Goal: Task Accomplishment & Management: Use online tool/utility

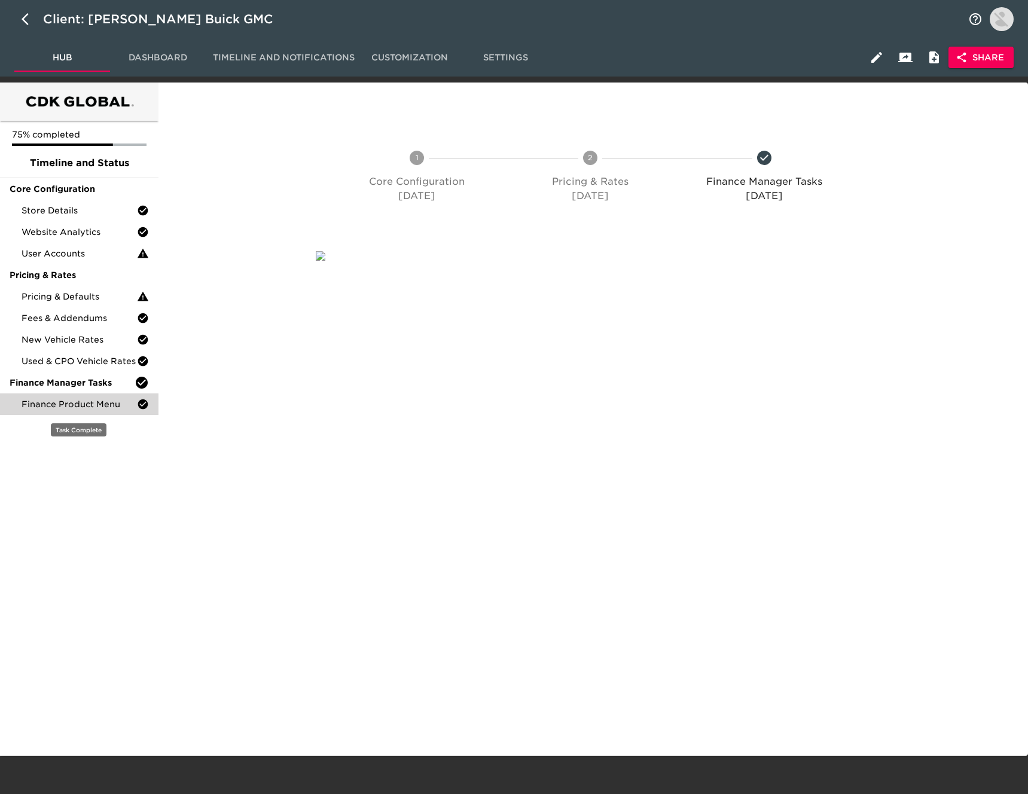
click at [100, 401] on span "Finance Product Menu" at bounding box center [79, 404] width 115 height 12
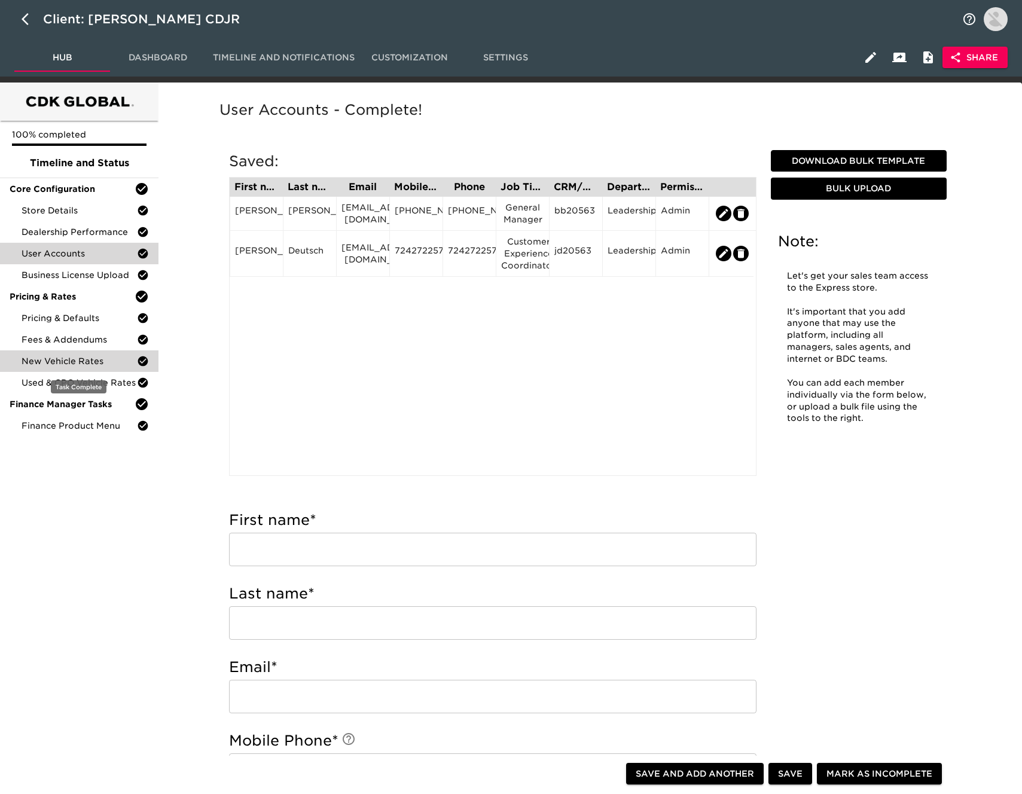
click at [91, 356] on span "New Vehicle Rates" at bounding box center [79, 361] width 115 height 12
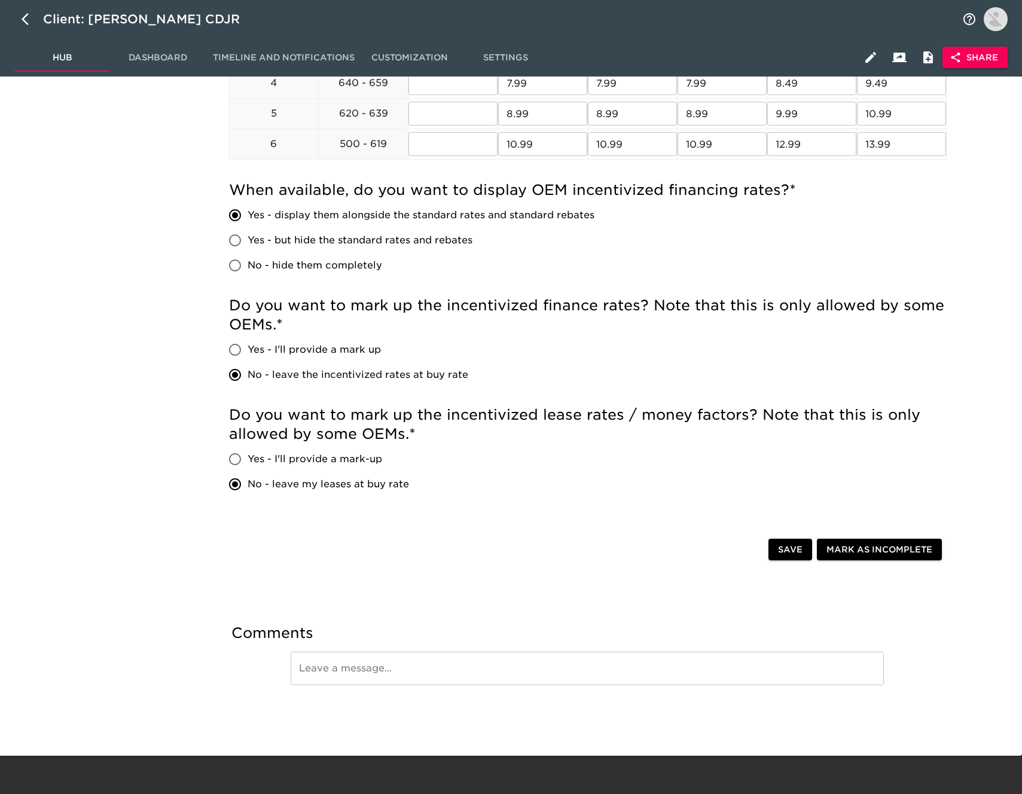
scroll to position [77, 0]
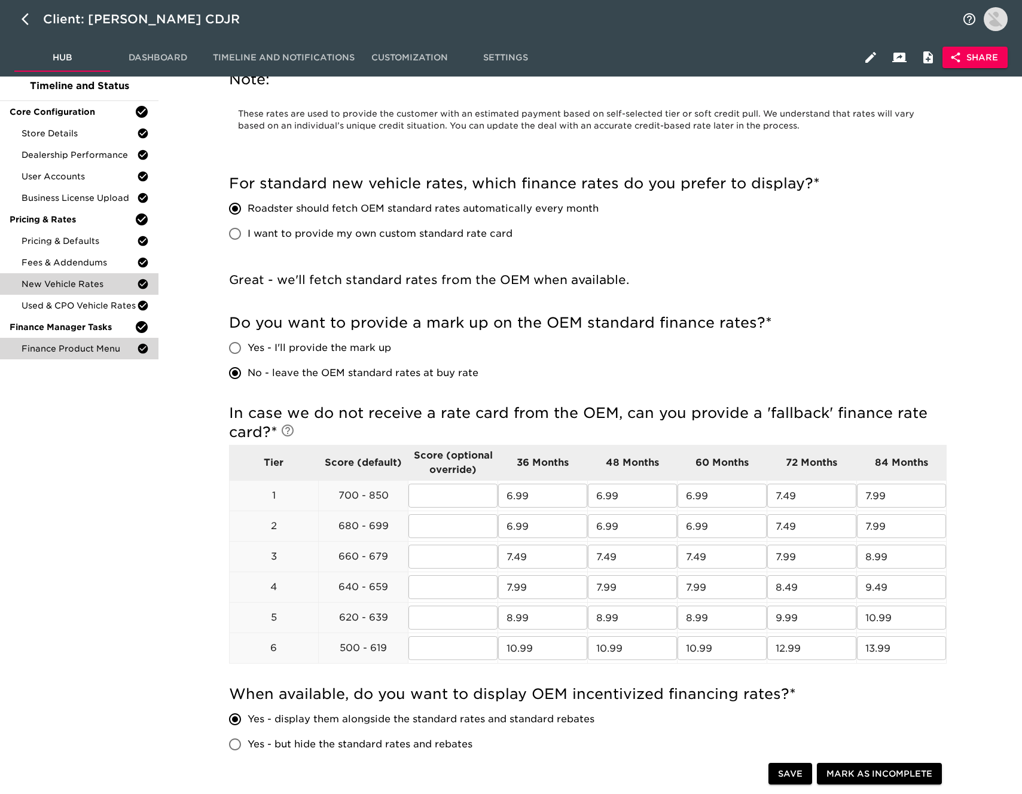
click at [91, 351] on span "Finance Product Menu" at bounding box center [79, 349] width 115 height 12
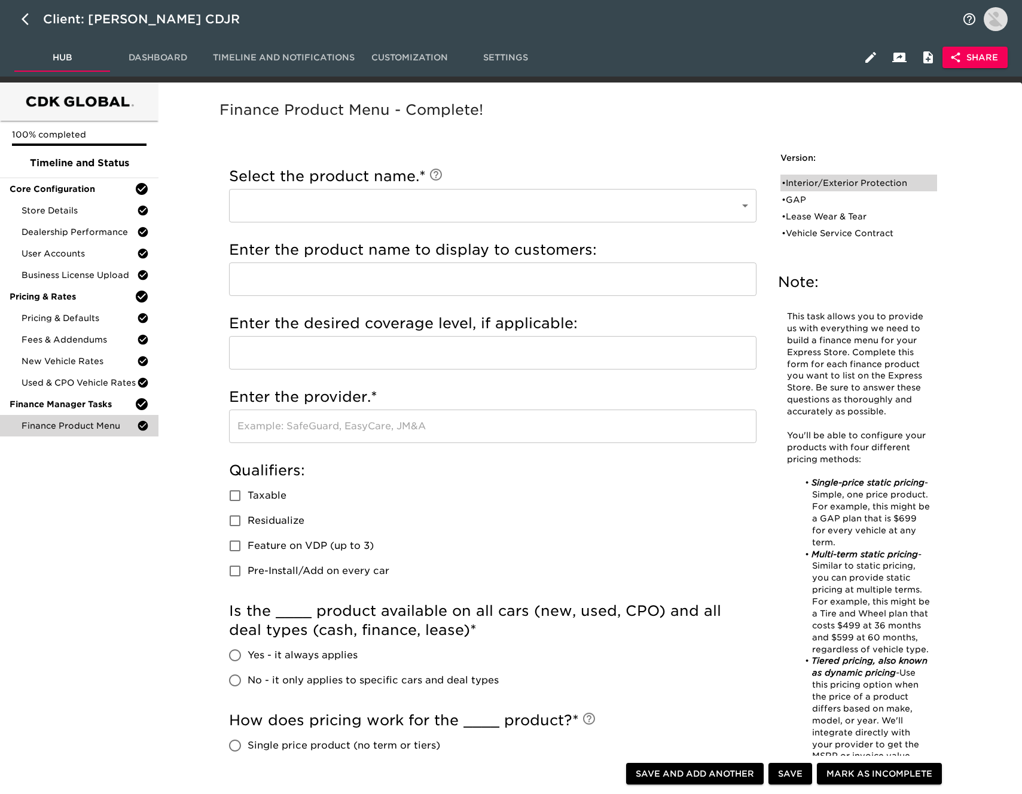
drag, startPoint x: 826, startPoint y: 187, endPoint x: 817, endPoint y: 186, distance: 8.4
click at [825, 187] on div "• Interior/Exterior Protection" at bounding box center [849, 183] width 137 height 12
type input "Interior/Exterior Protection"
type input "Zurich Shield"
type input "Zurich"
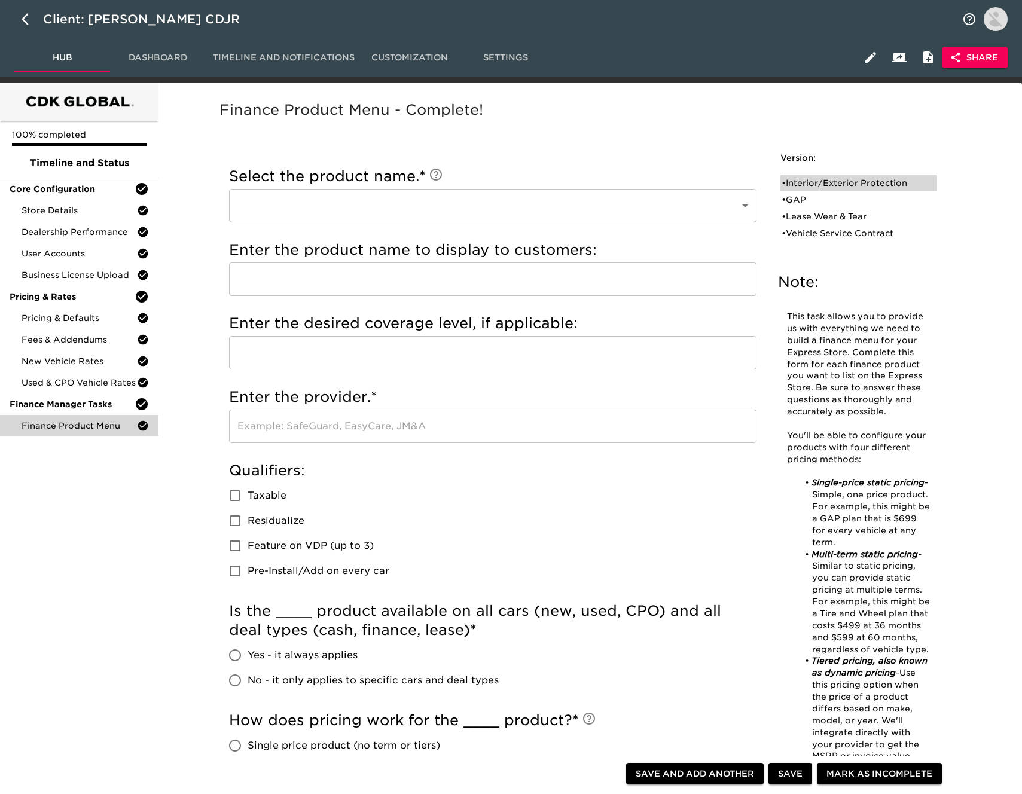
checkbox input "true"
radio input "true"
type input "$899"
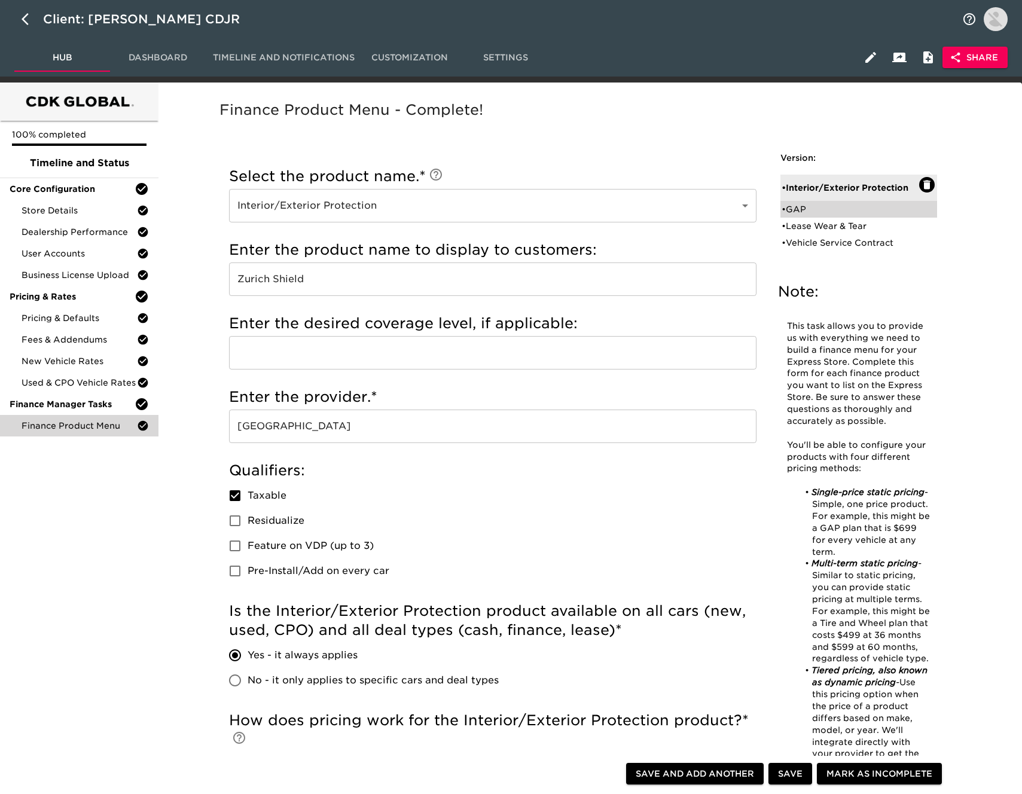
click at [815, 208] on div "• GAP" at bounding box center [849, 209] width 137 height 12
type input "GAP"
type input "Zurich GAP Insurance"
checkbox input "false"
radio input "false"
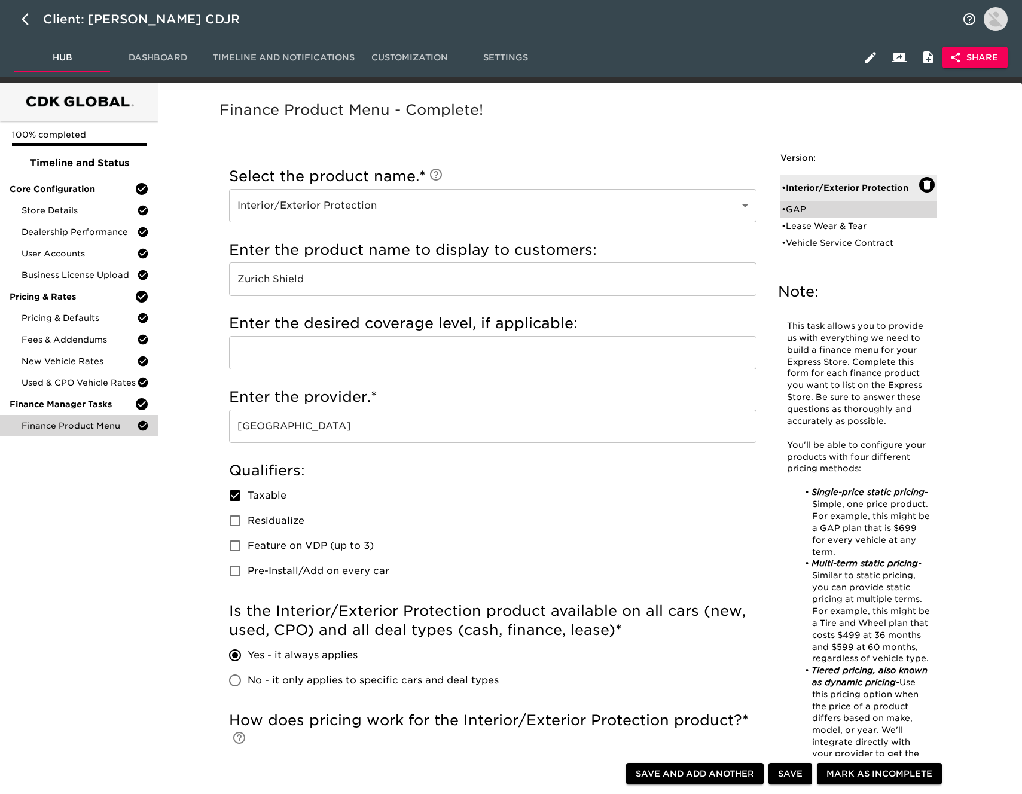
radio input "true"
checkbox input "true"
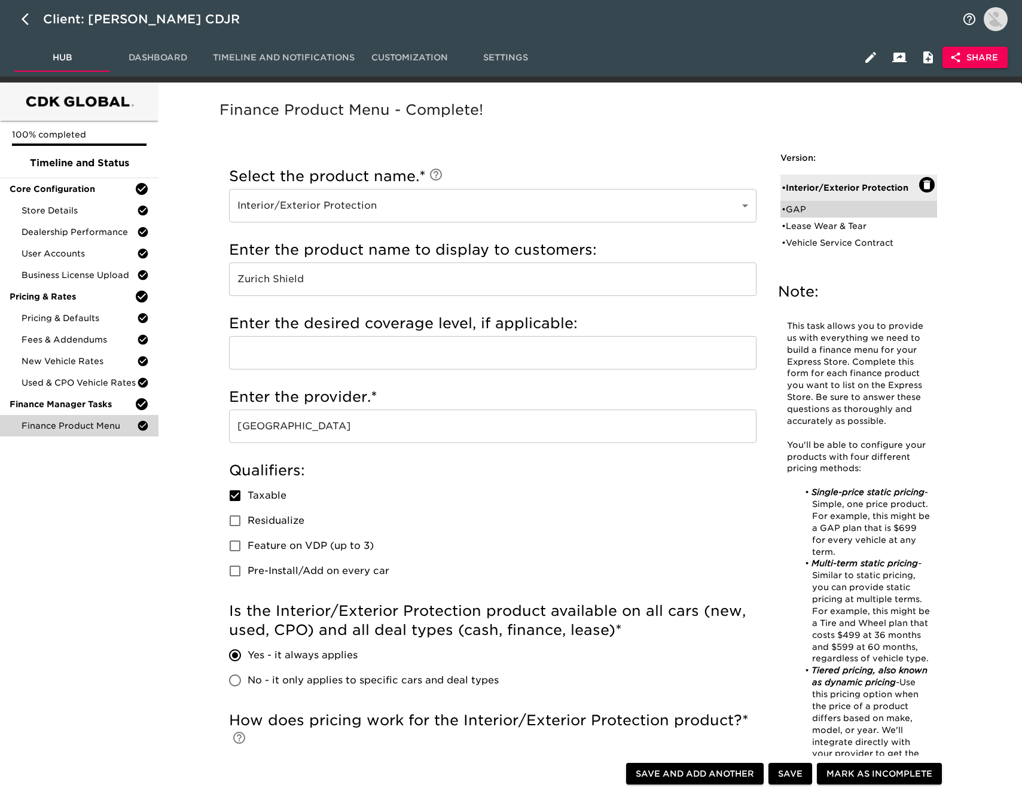
radio input "true"
type input "$995"
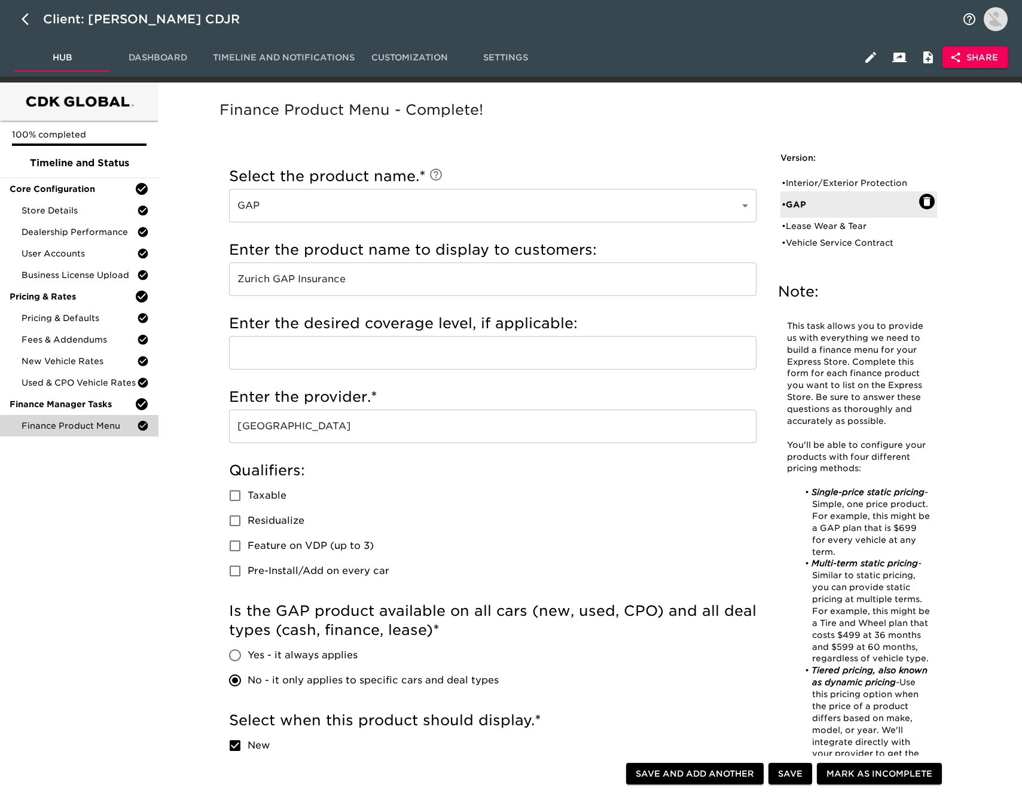
click at [496, 280] on input "Zurich GAP Insurance" at bounding box center [492, 278] width 527 height 33
drag, startPoint x: 496, startPoint y: 280, endPoint x: 1008, endPoint y: 418, distance: 530.0
click at [496, 280] on input "Zurich GAP Insurance" at bounding box center [492, 278] width 527 height 33
click at [850, 223] on div "• Lease Wear & Tear" at bounding box center [849, 226] width 137 height 12
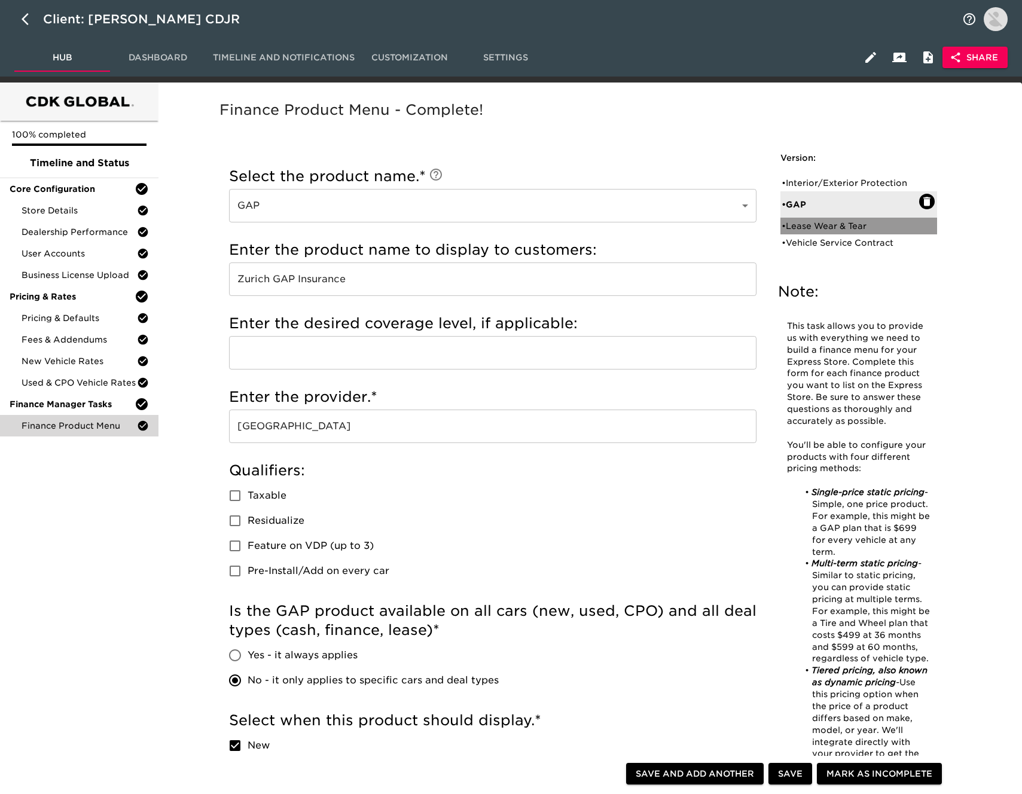
type input "Lease Wear & Tear"
type input "Zurich Lease Wear and Use"
checkbox input "true"
radio input "true"
checkbox input "true"
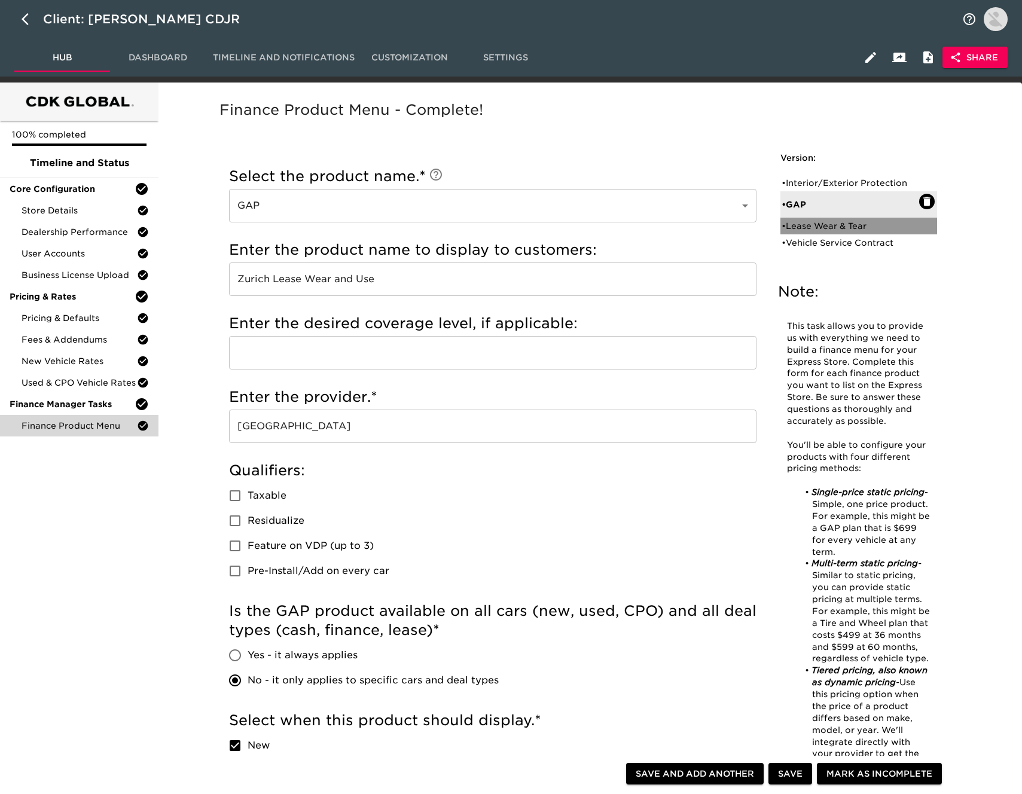
checkbox input "false"
checkbox input "true"
radio input "true"
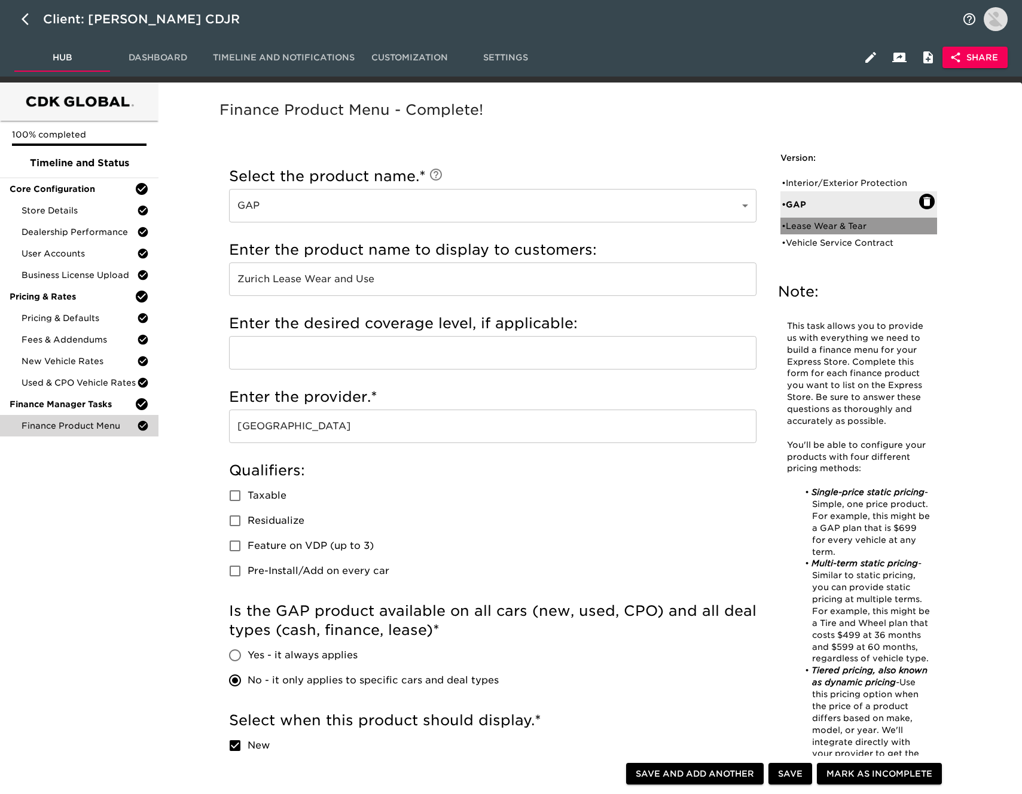
type input "$899"
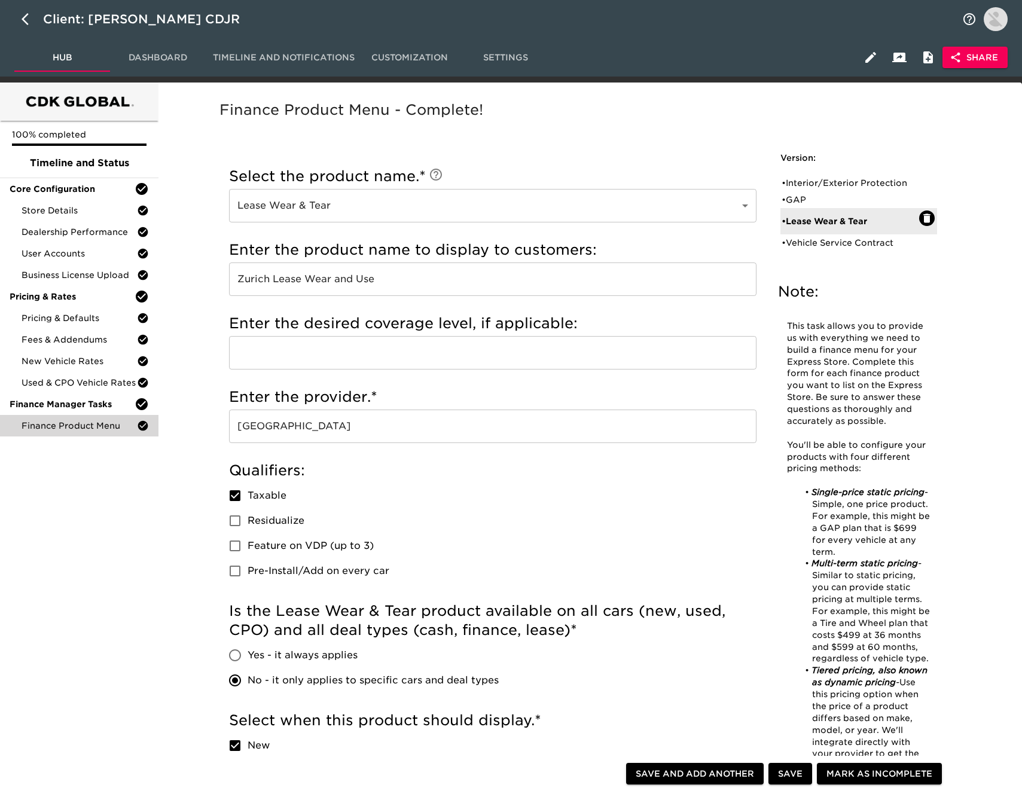
click at [390, 283] on input "Zurich Lease Wear and Use" at bounding box center [492, 278] width 527 height 33
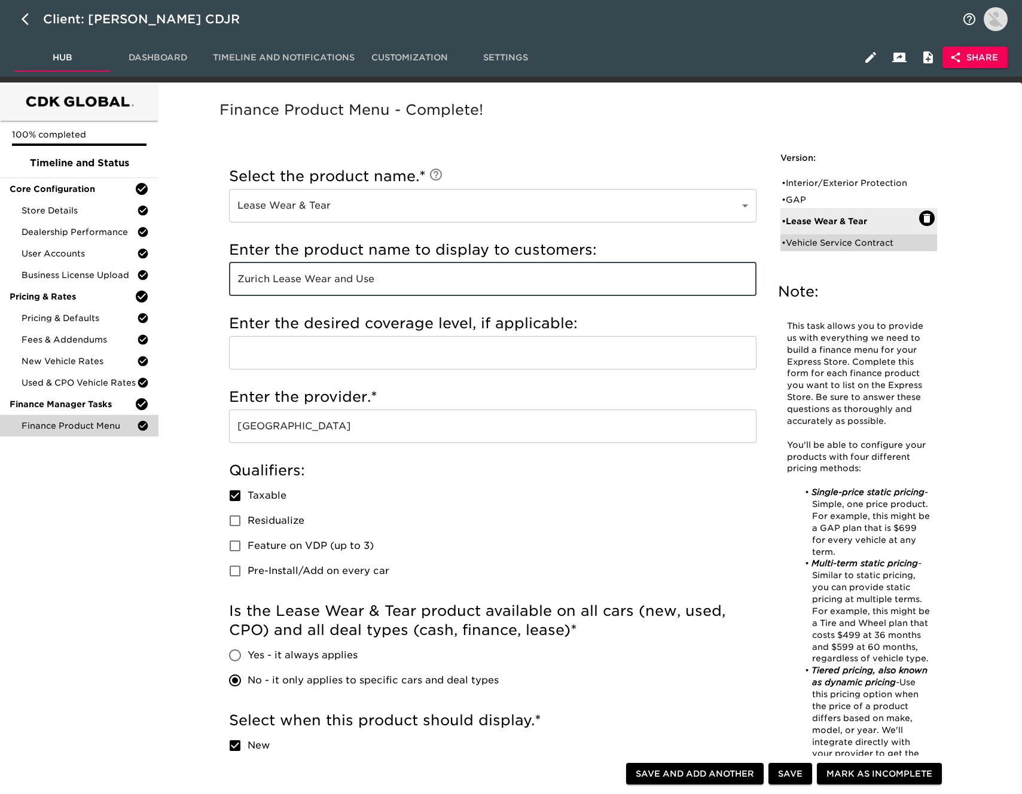
click at [869, 240] on div "• Vehicle Service Contract" at bounding box center [849, 243] width 137 height 12
type input "Vehicle Service Contract"
type input "Zurich Service Contract"
type input "Full-Comprehensive"
checkbox input "true"
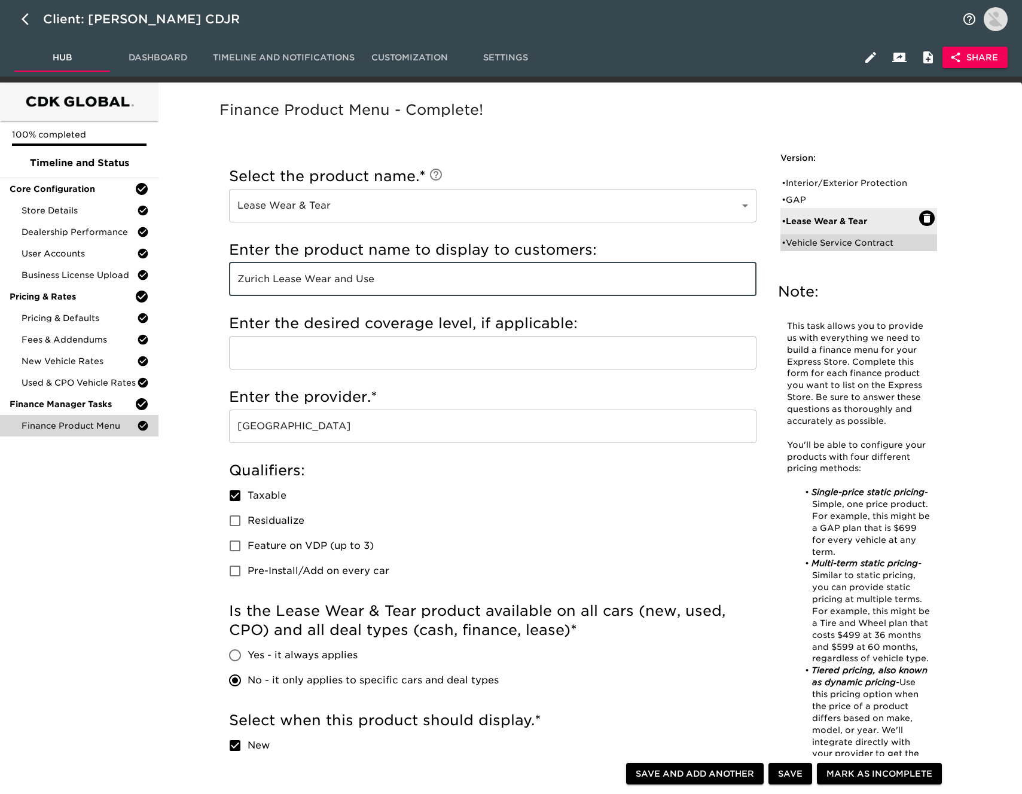
radio input "true"
checkbox input "true"
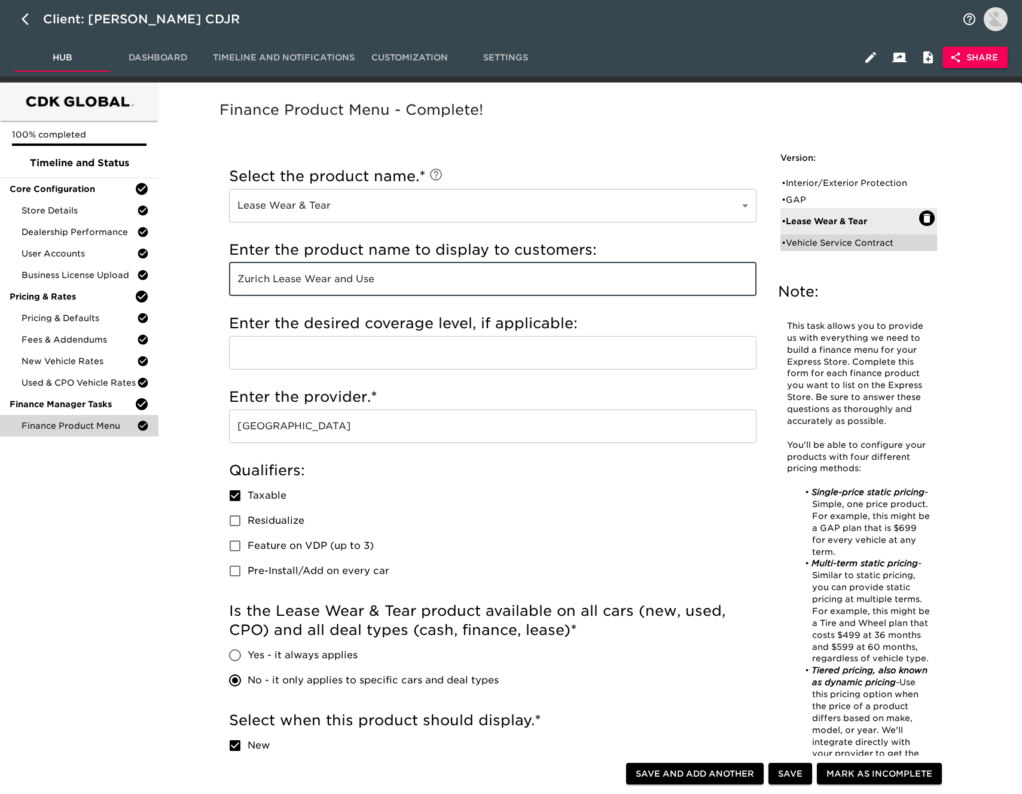
checkbox input "true"
checkbox input "false"
radio input "false"
radio input "true"
type input "BPAAMSD"
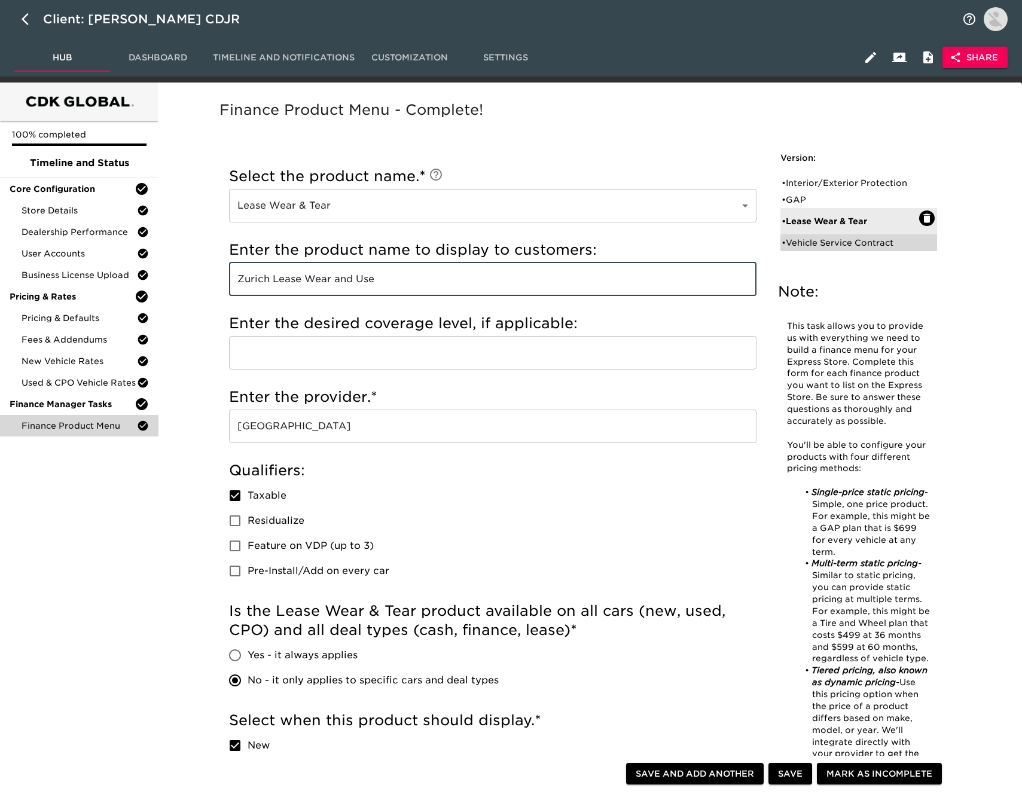
radio input "true"
type input "+$2000"
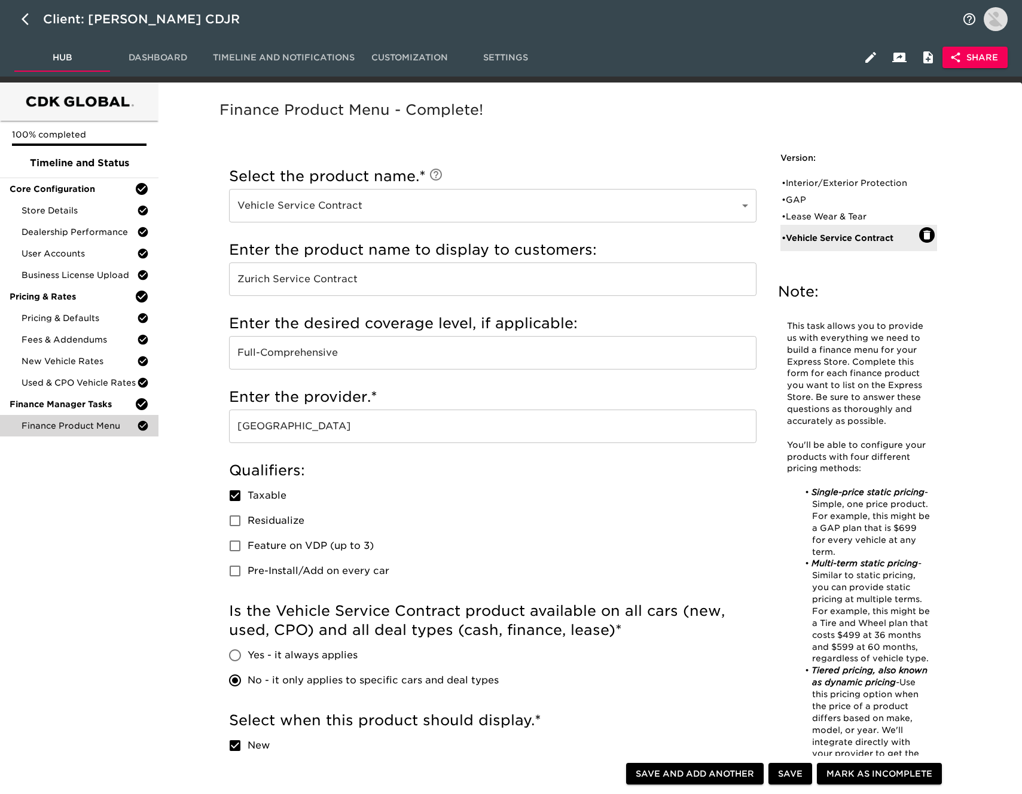
click at [391, 282] on input "Zurich Service Contract" at bounding box center [492, 278] width 527 height 33
